Goal: Obtain resource: Download file/media

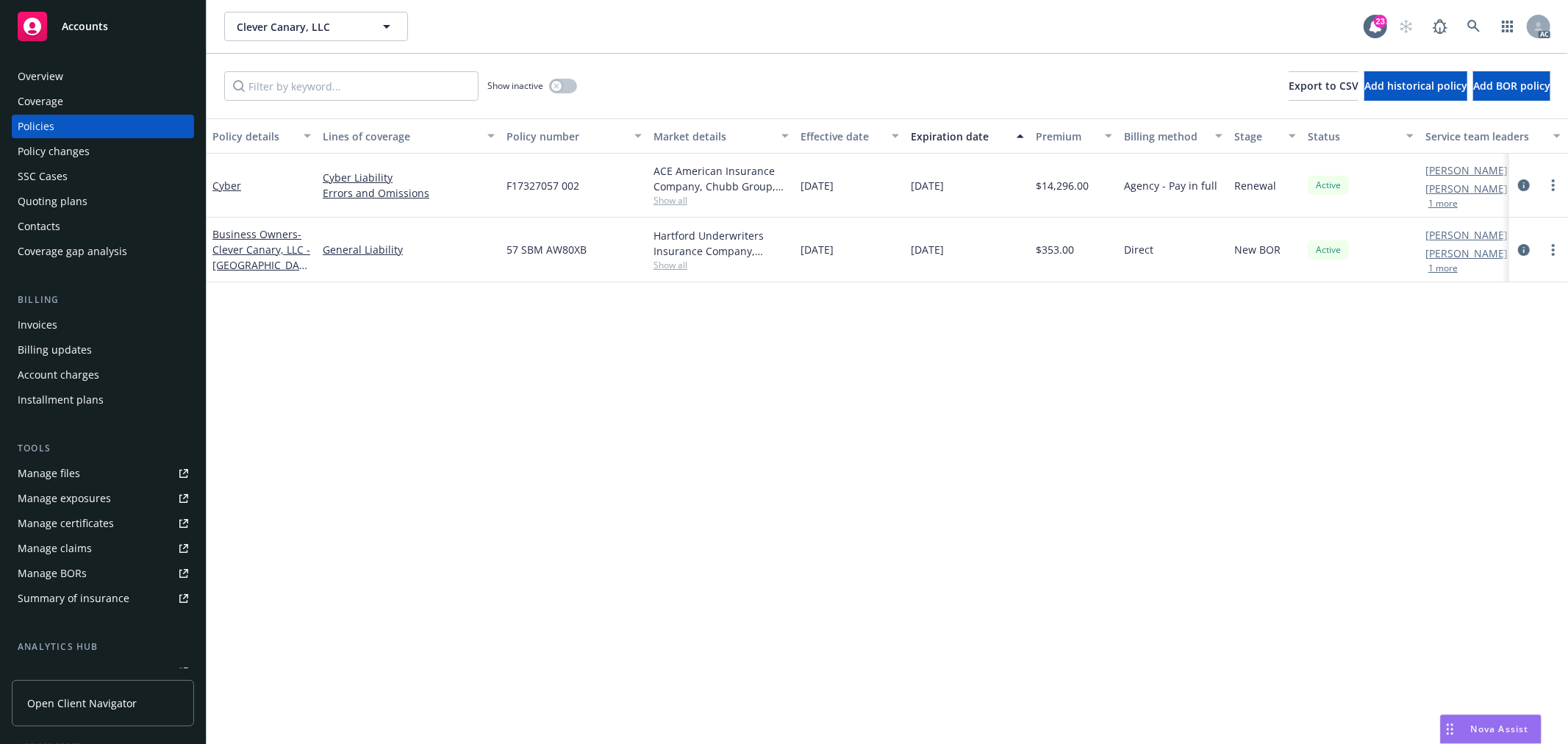
click at [675, 202] on span "Show all" at bounding box center [721, 200] width 135 height 13
click at [1128, 378] on div "Policy details Lines of coverage Policy number Market details Effective date Ex…" at bounding box center [887, 431] width 1361 height 626
click at [1447, 208] on button "1 more" at bounding box center [1443, 203] width 30 height 8
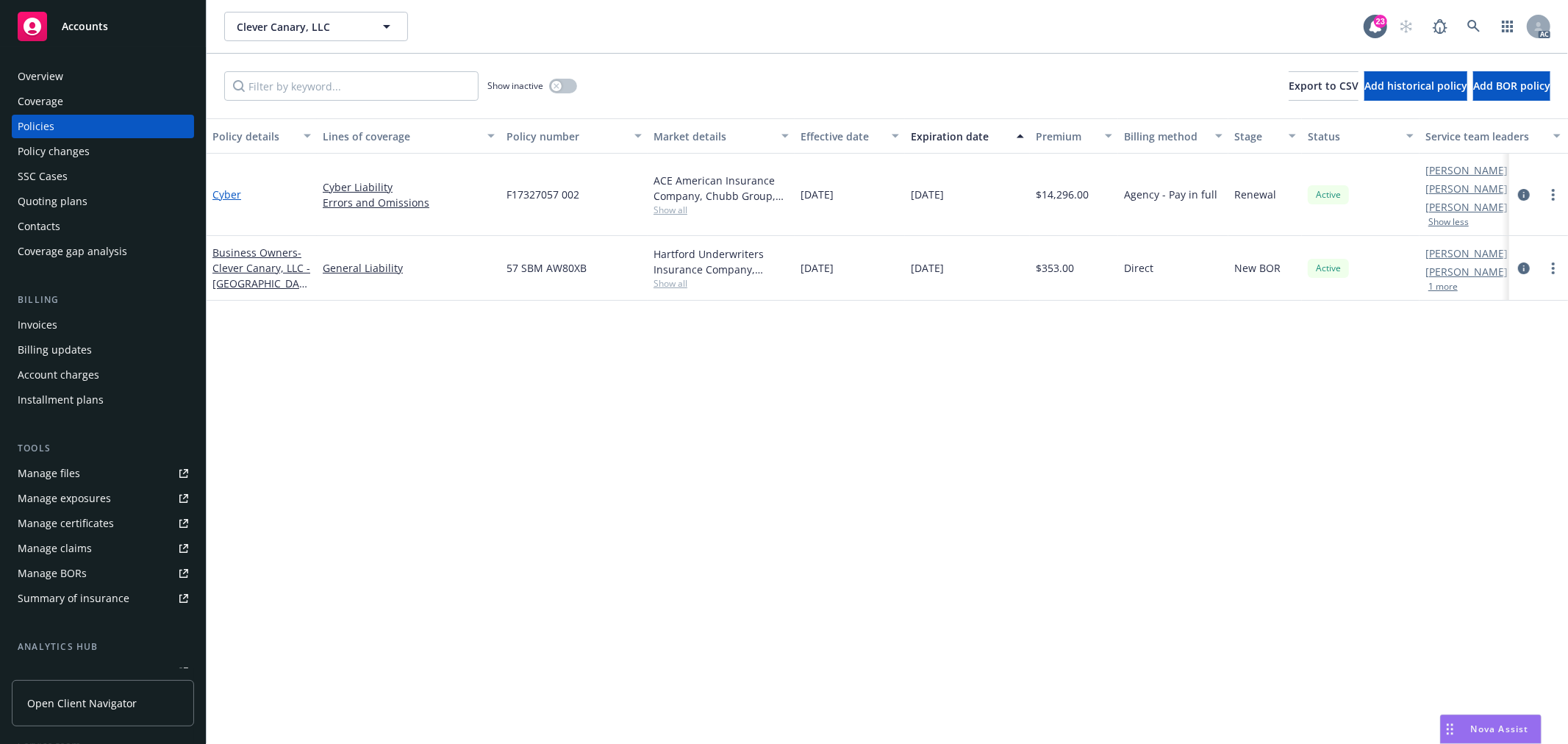
click at [216, 194] on link "Cyber" at bounding box center [227, 194] width 29 height 14
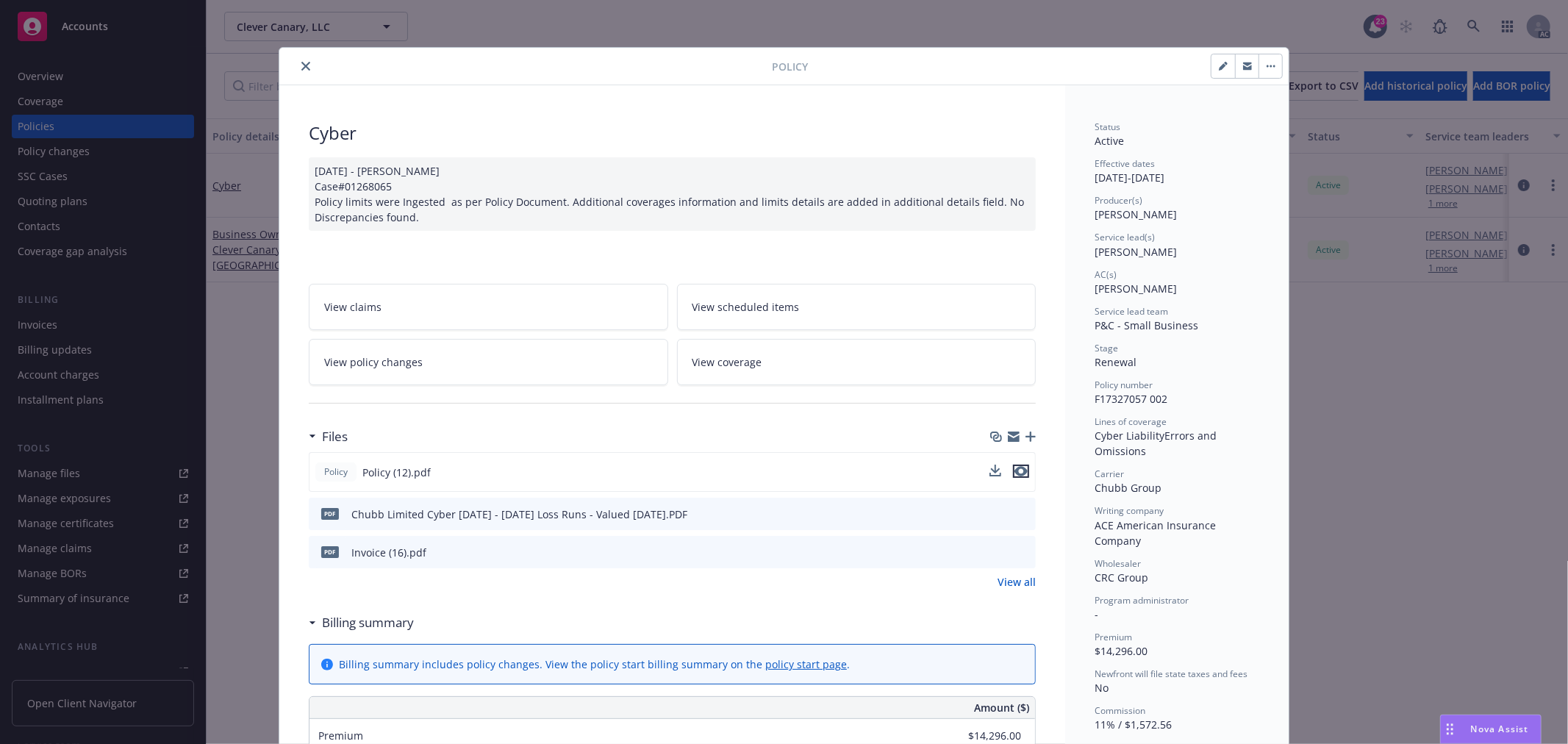
click at [1017, 472] on icon "preview file" at bounding box center [1021, 472] width 13 height 10
click at [416, 364] on link "View policy changes" at bounding box center [488, 362] width 359 height 46
click at [401, 366] on span "View policy changes" at bounding box center [373, 362] width 99 height 15
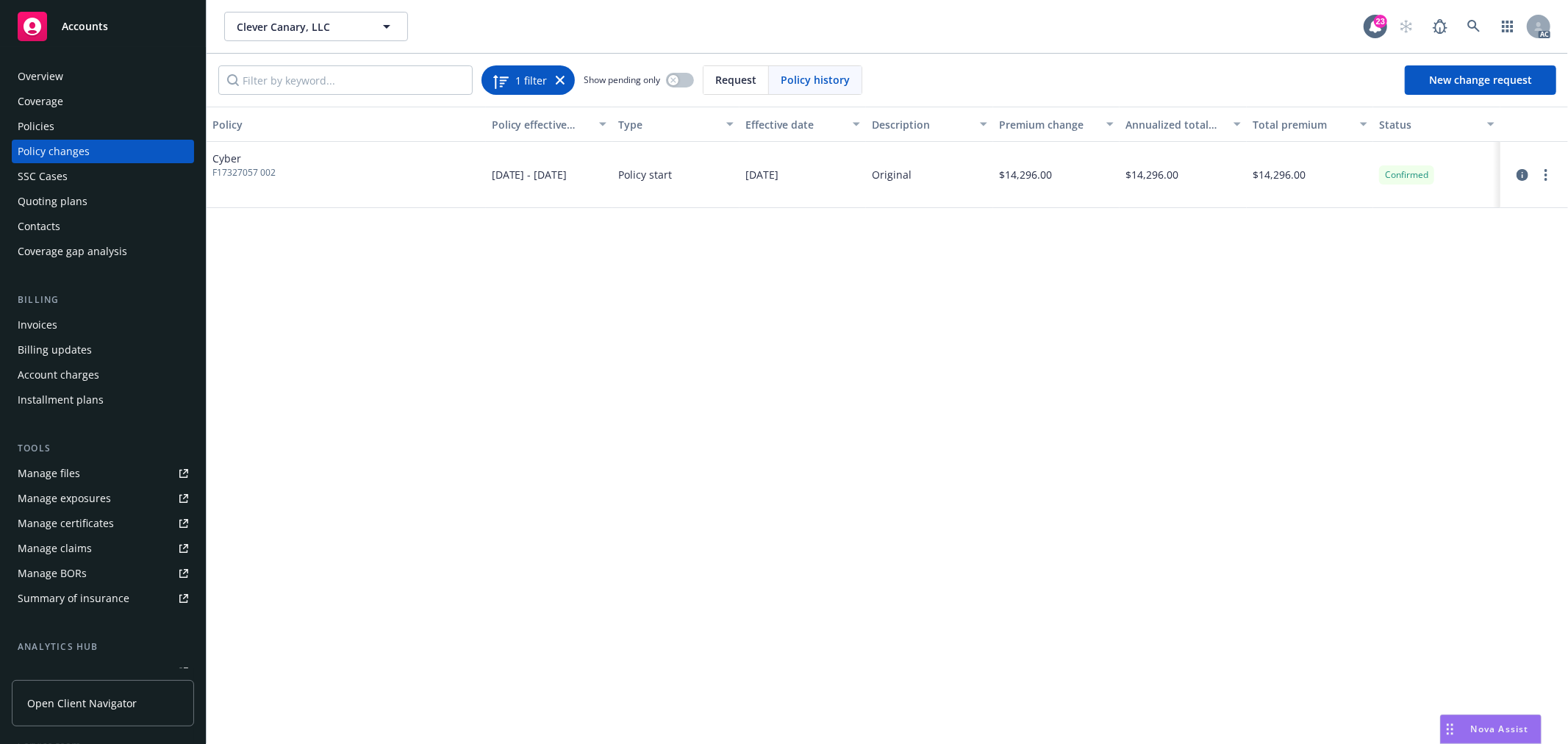
click at [559, 84] on icon at bounding box center [560, 80] width 8 height 8
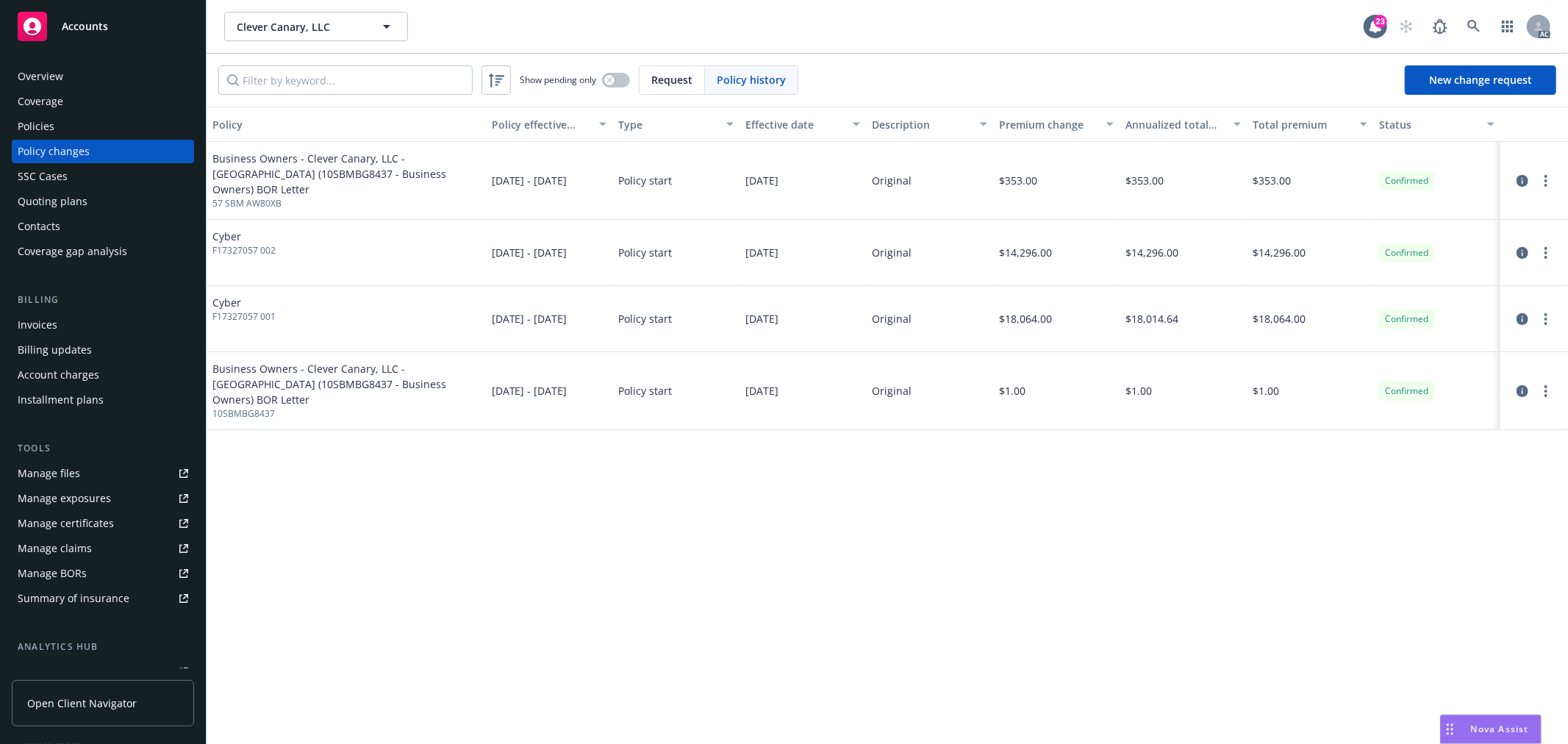
click at [48, 122] on div "Policies" at bounding box center [36, 127] width 37 height 24
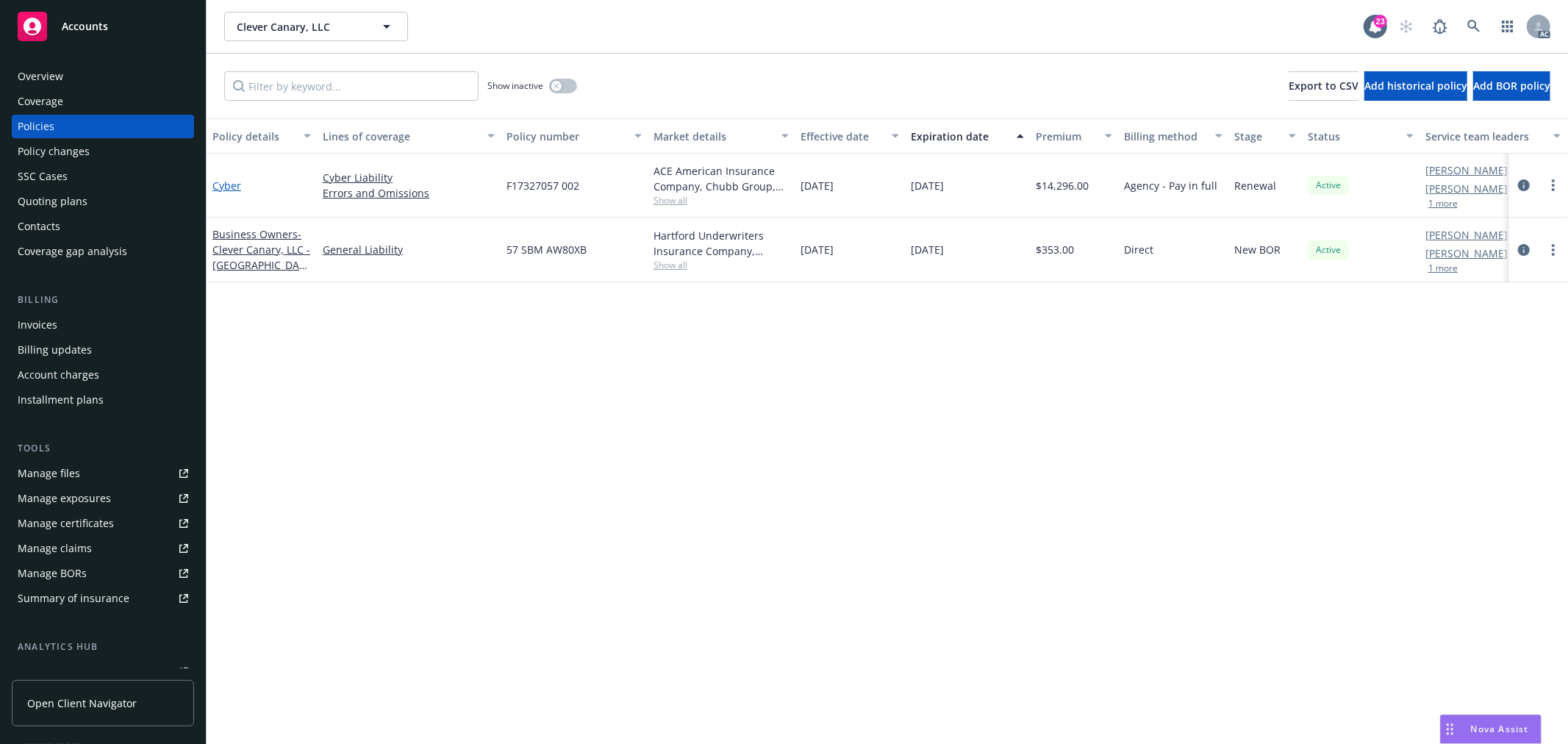
click at [233, 186] on link "Cyber" at bounding box center [227, 186] width 29 height 14
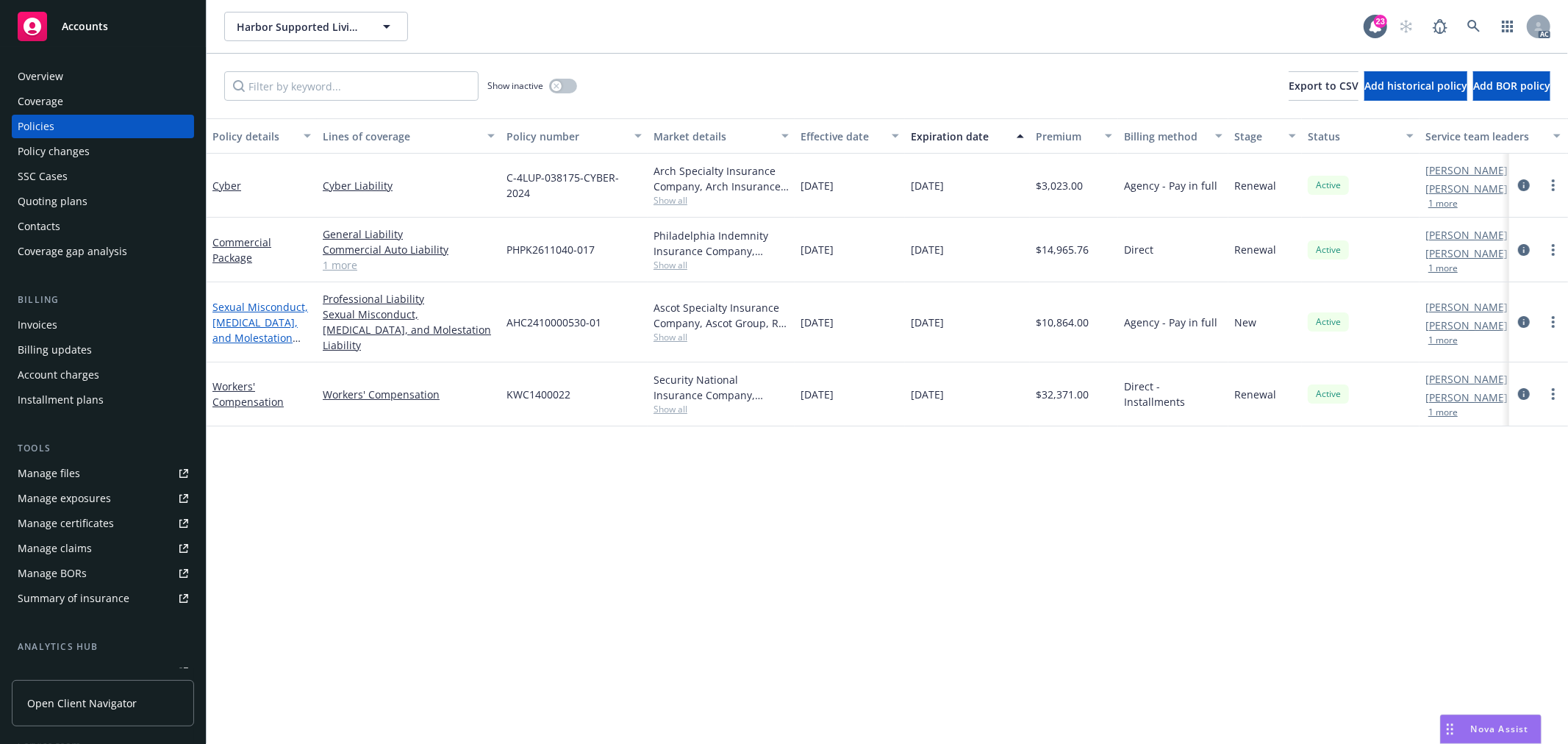
click at [275, 327] on link "Sexual Misconduct, [MEDICAL_DATA], and Molestation Liability" at bounding box center [260, 330] width 95 height 60
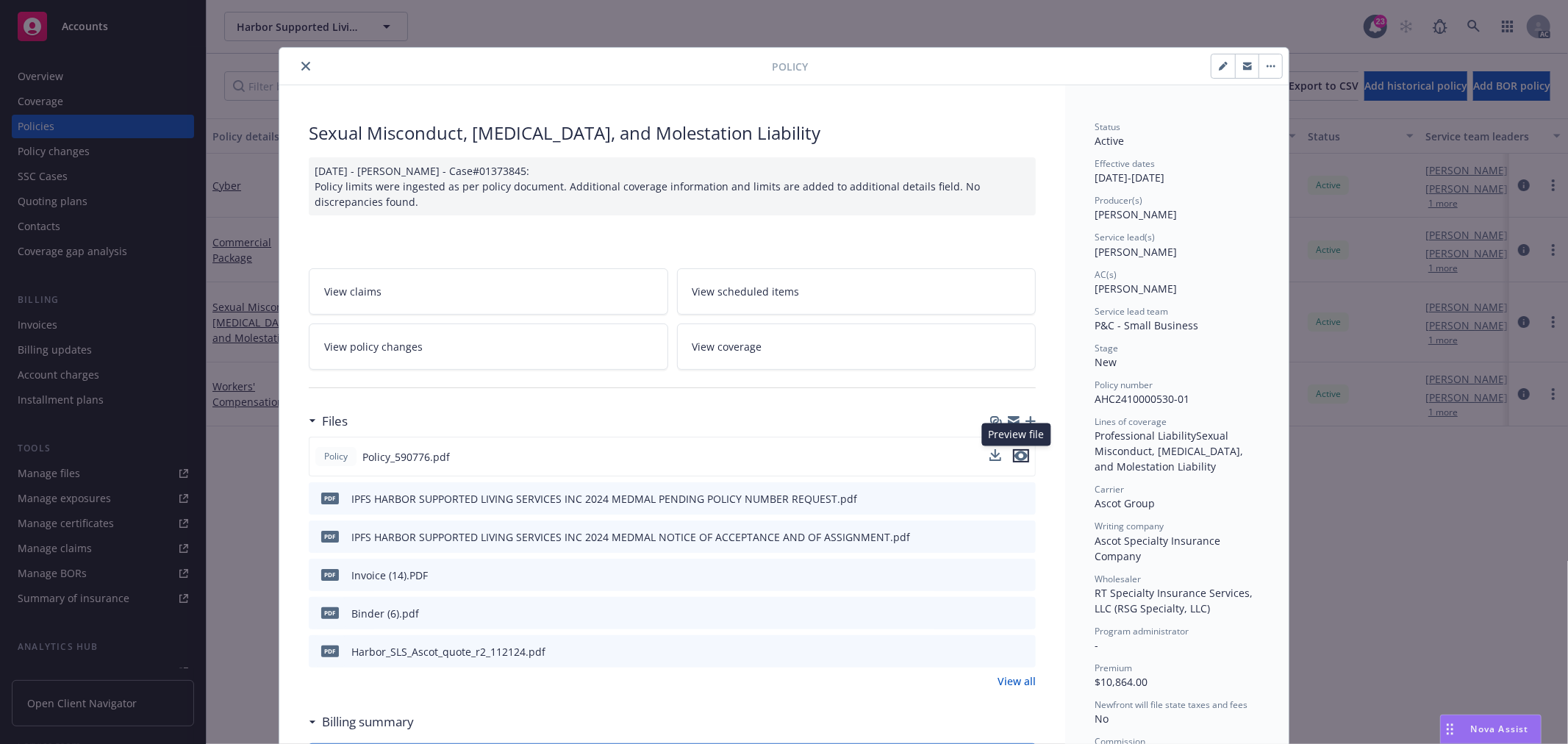
click at [1020, 455] on icon "preview file" at bounding box center [1021, 456] width 13 height 10
